Goal: Navigation & Orientation: Find specific page/section

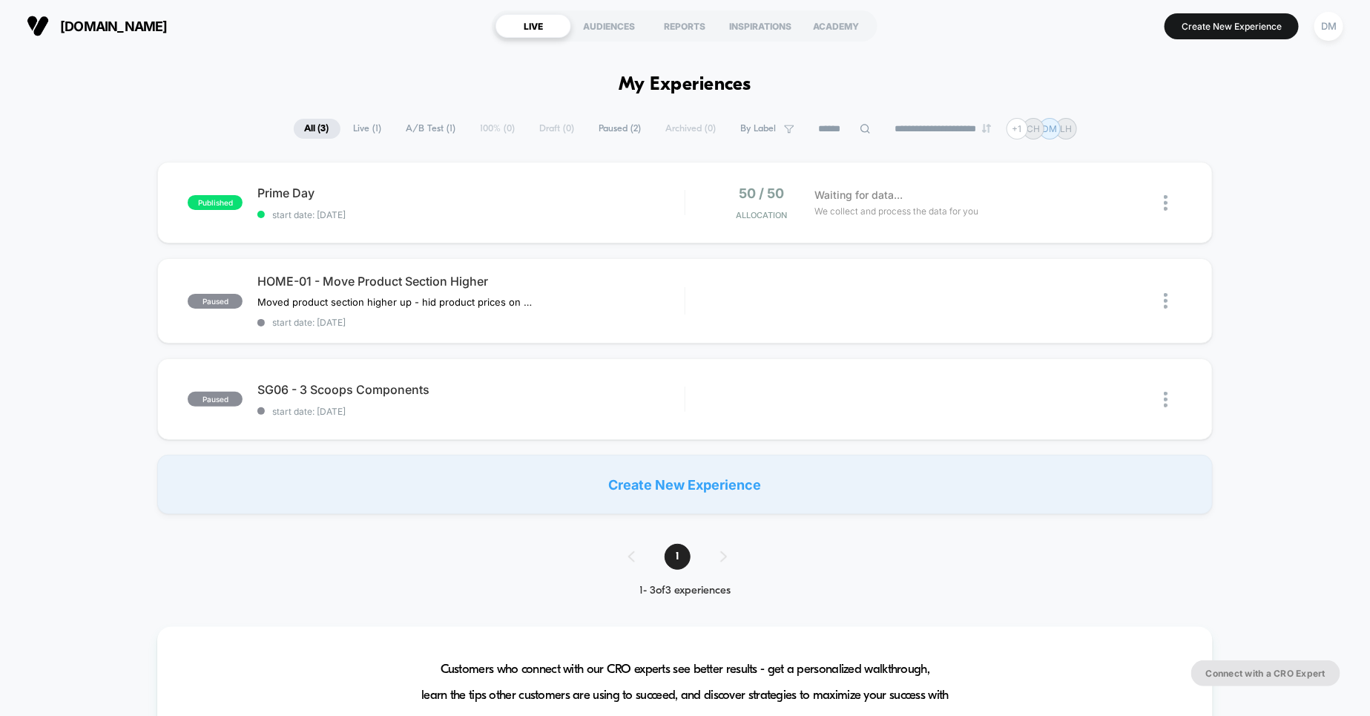
click at [367, 36] on section "[DOMAIN_NAME]" at bounding box center [239, 25] width 435 height 37
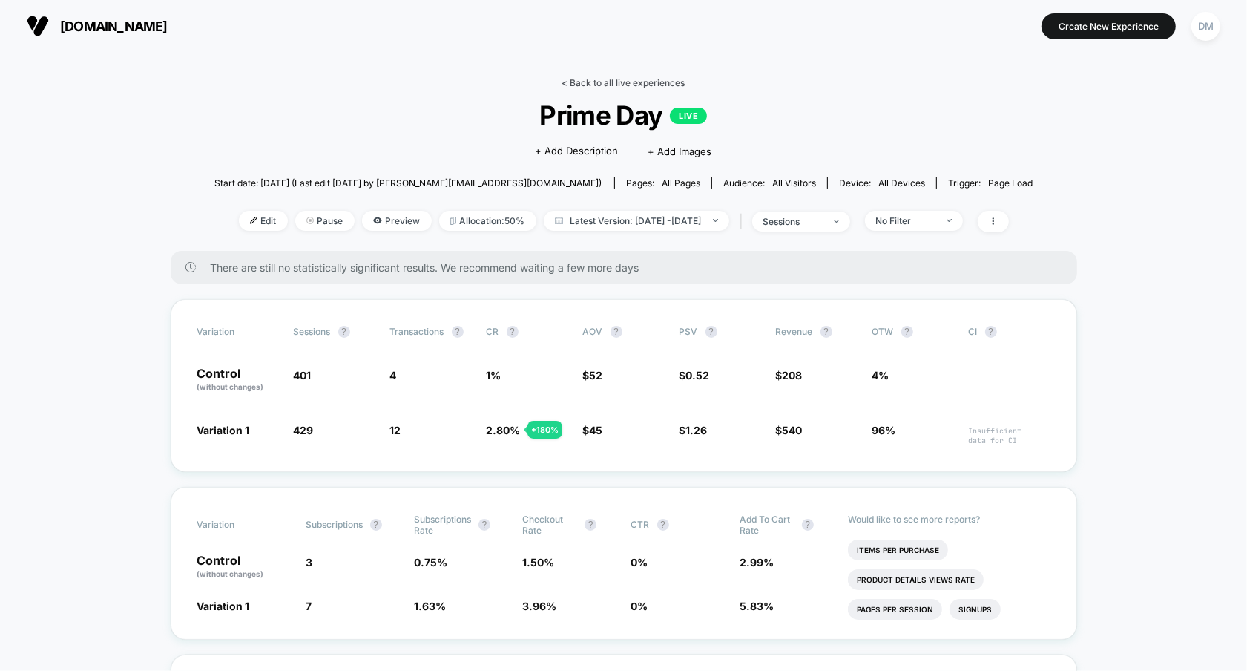
click at [578, 85] on link "< Back to all live experiences" at bounding box center [623, 82] width 123 height 11
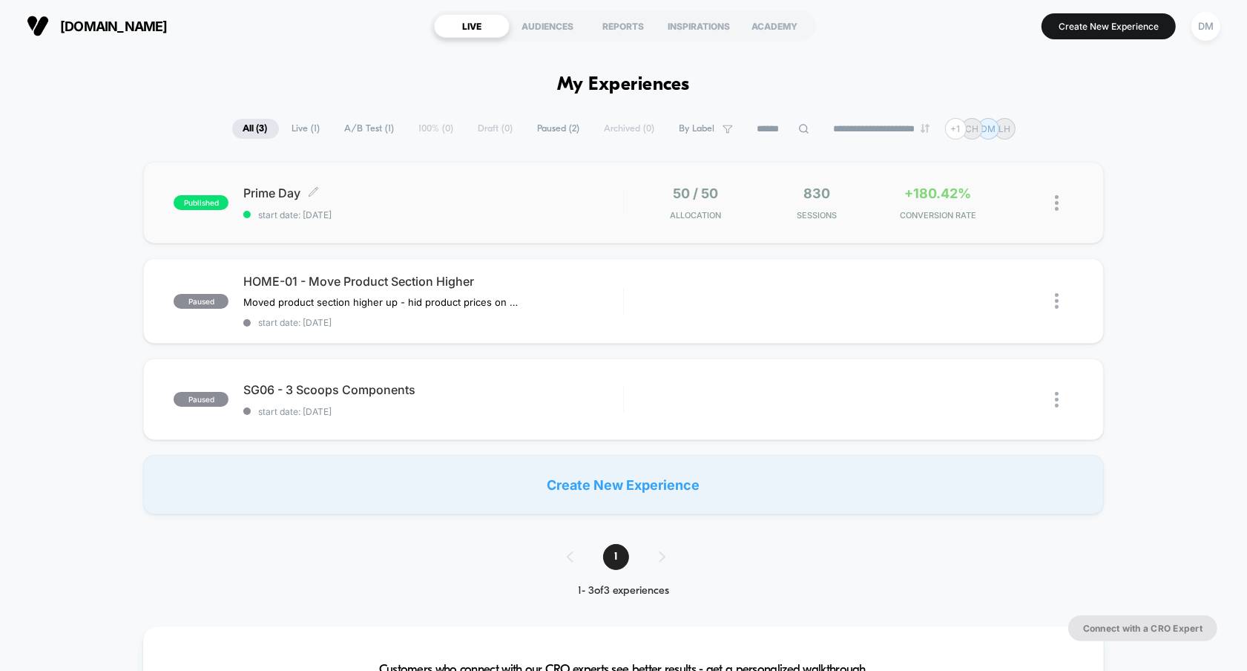
click at [527, 199] on span "Prime Day Click to edit experience details" at bounding box center [432, 192] width 379 height 15
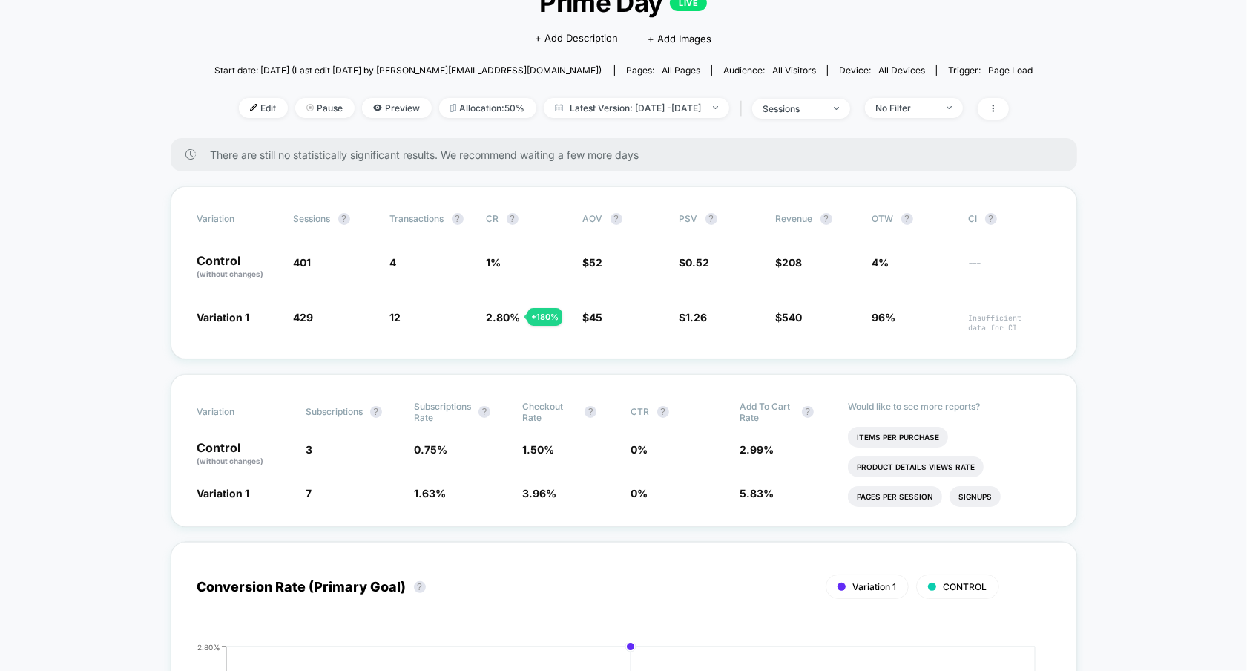
scroll to position [75, 0]
